Goal: Contribute content: Contribute content

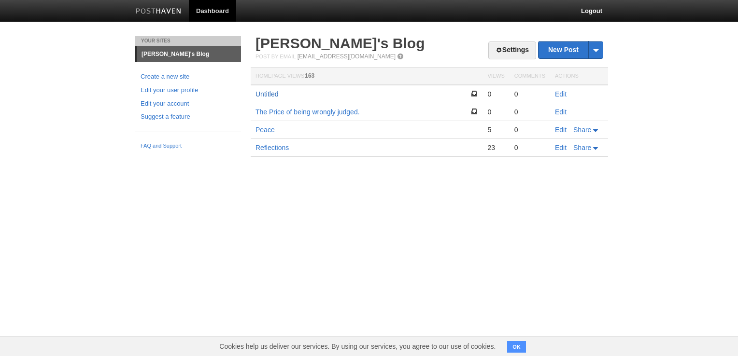
click at [265, 94] on link "Untitled" at bounding box center [266, 94] width 23 height 8
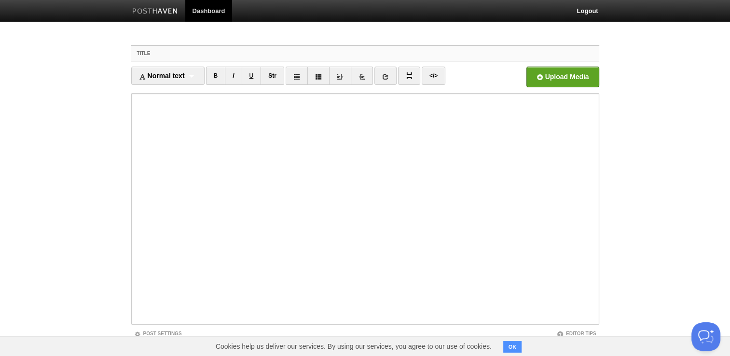
click at [178, 55] on input "Title" at bounding box center [384, 53] width 429 height 15
click at [185, 53] on input "A tragic condition" at bounding box center [384, 53] width 429 height 15
click at [303, 38] on div "Title A tragic condition Normal text Normal text Heading 1 Heading 2 Heading 3 …" at bounding box center [365, 222] width 483 height 372
click at [276, 56] on input "A tragic condition" at bounding box center [384, 53] width 429 height 15
type input "A"
